Goal: Information Seeking & Learning: Learn about a topic

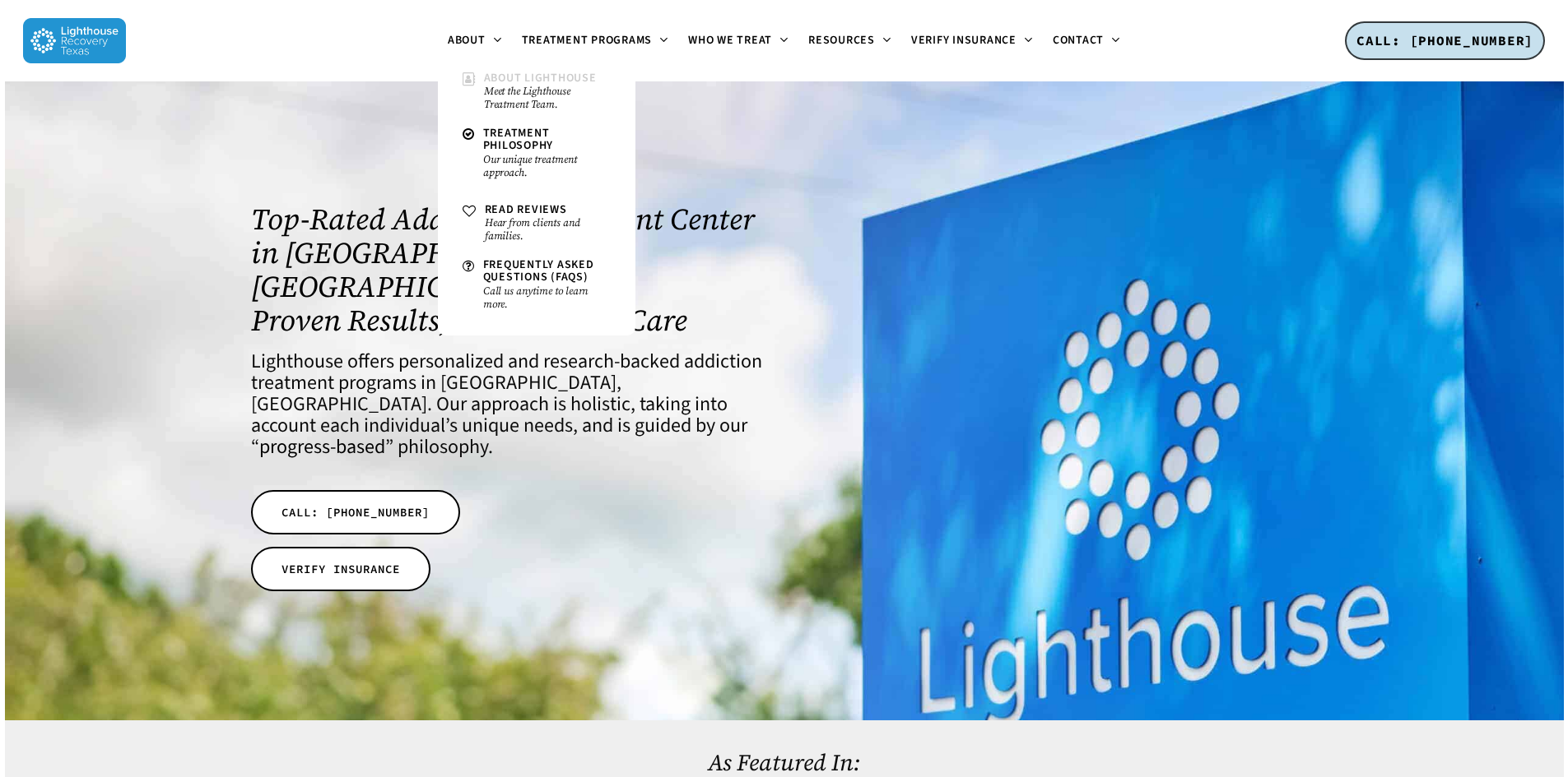
click at [576, 106] on small "Meet the Lighthouse Treatment Team." at bounding box center [547, 97] width 126 height 26
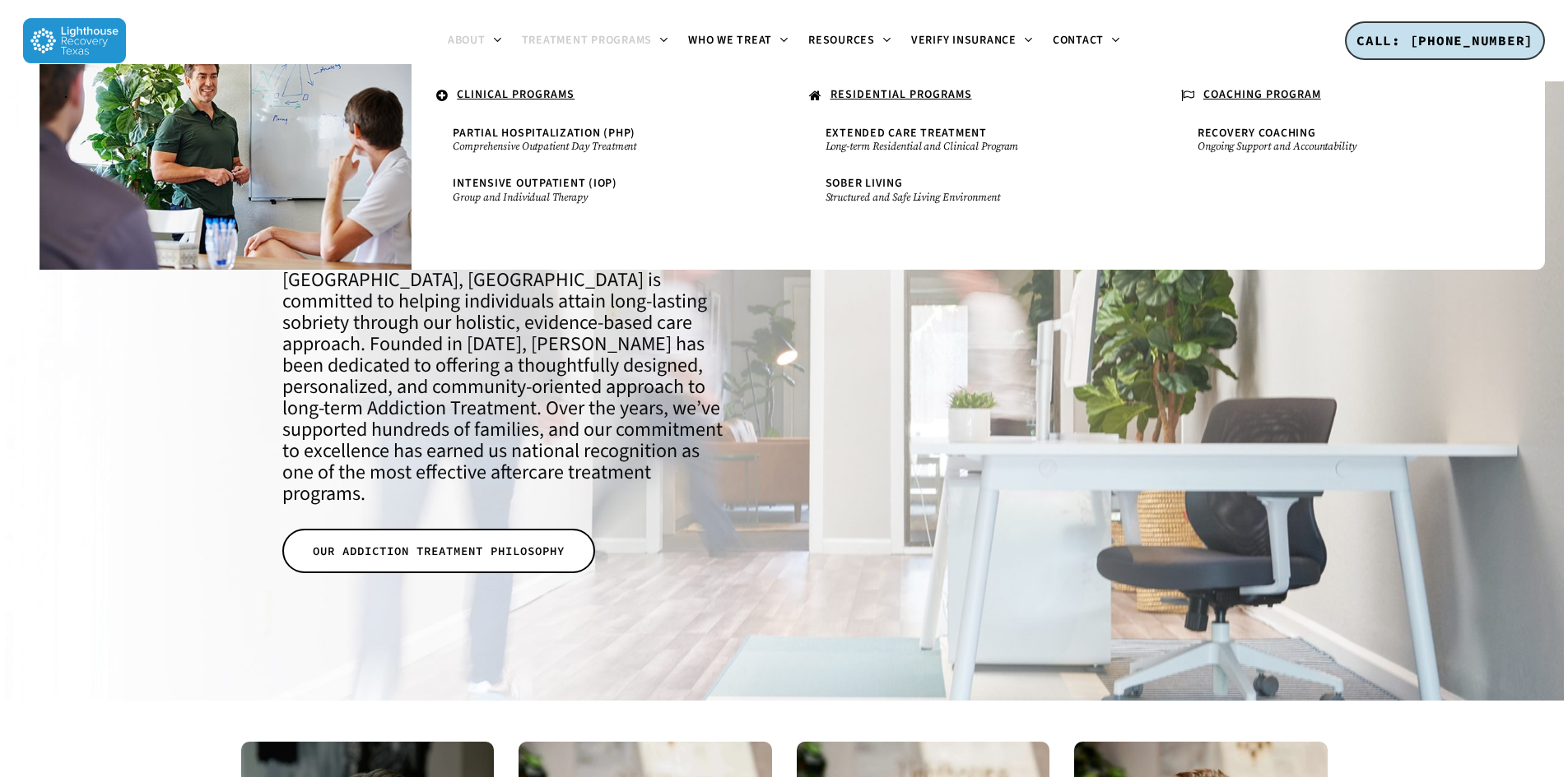
click at [604, 46] on span "Treatment Programs" at bounding box center [587, 40] width 131 height 17
click at [536, 94] on u "CLINICAL PROGRAMS" at bounding box center [516, 95] width 118 height 17
click at [879, 98] on u "RESIDENTIAL PROGRAMS" at bounding box center [900, 95] width 141 height 17
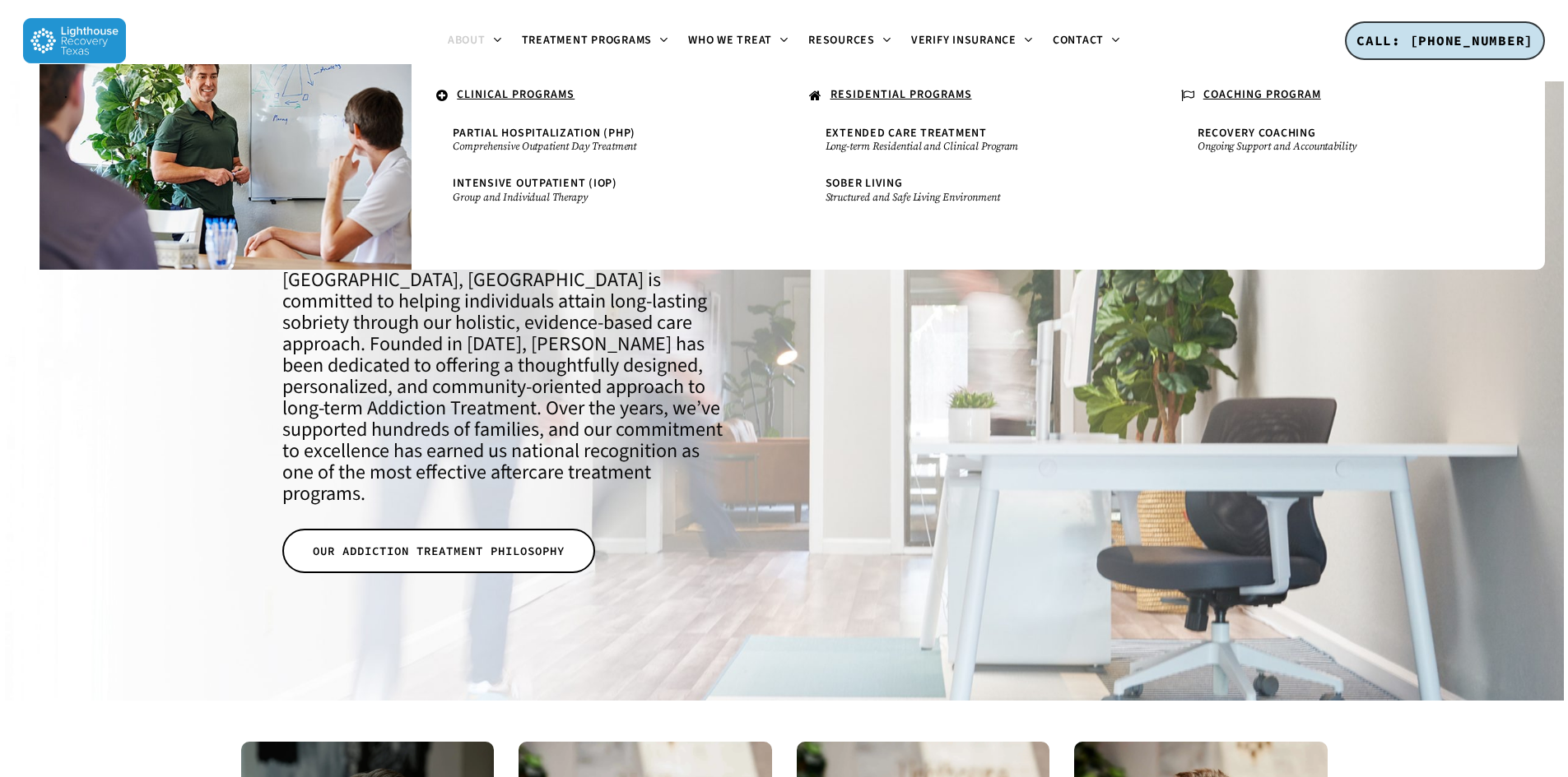
click at [870, 86] on u "RESIDENTIAL PROGRAMS" at bounding box center [900, 95] width 141 height 17
click at [852, 183] on span "Sober Living" at bounding box center [864, 183] width 78 height 17
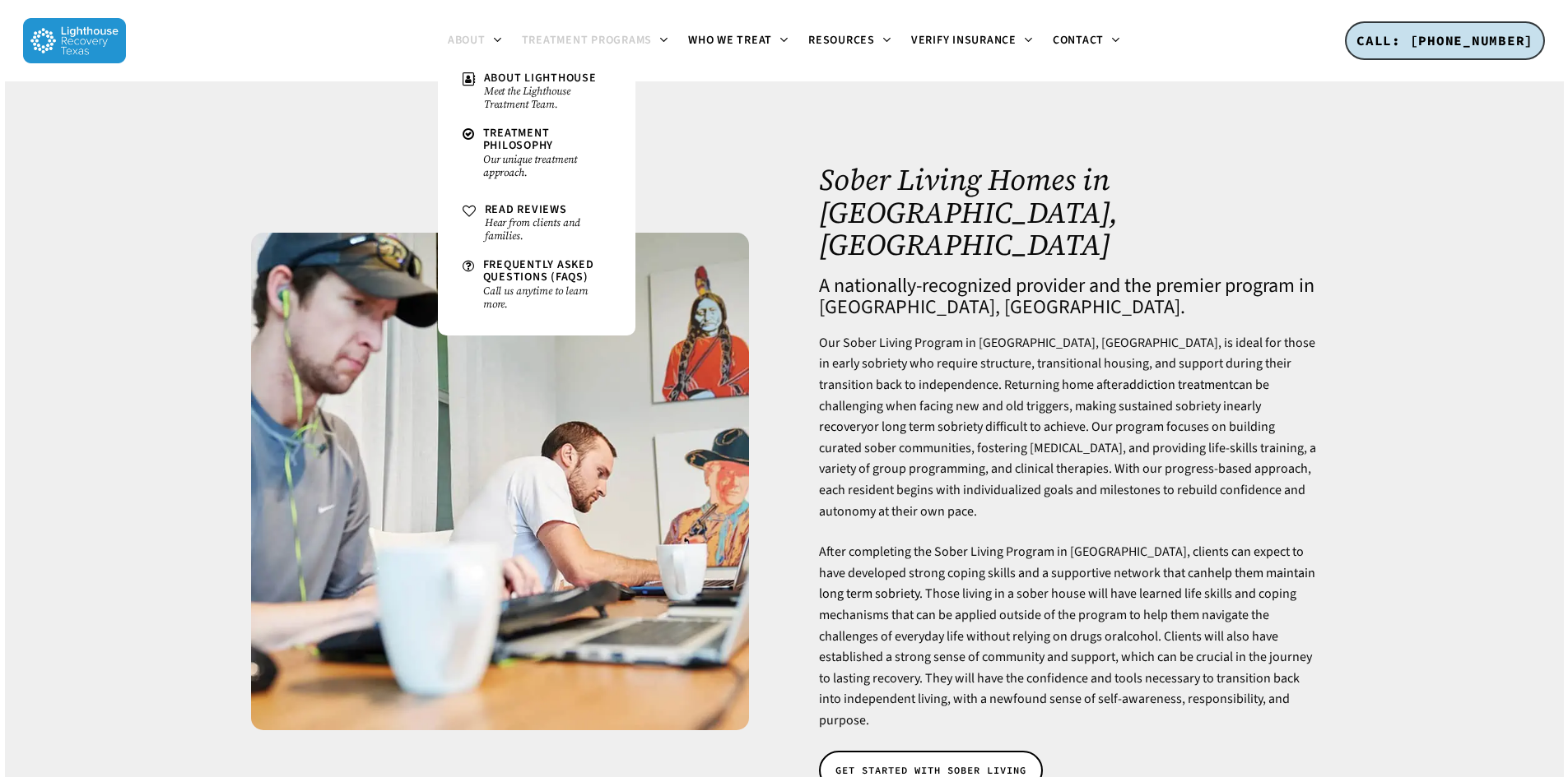
click at [460, 46] on span "About" at bounding box center [466, 40] width 37 height 17
